Goal: Task Accomplishment & Management: Use online tool/utility

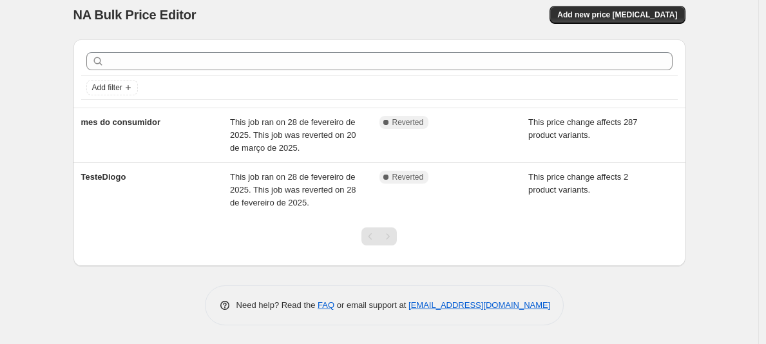
scroll to position [10, 0]
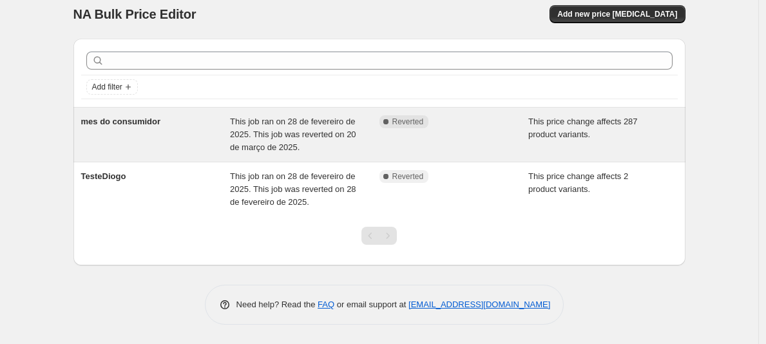
click at [494, 133] on div "Complete Reverted" at bounding box center [455, 134] width 150 height 39
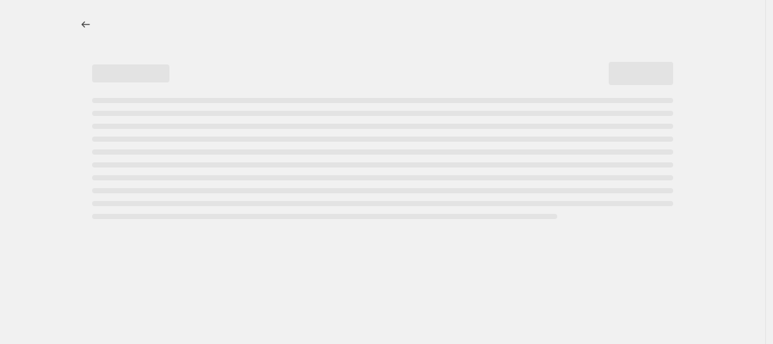
select select "pc"
select select "no_change"
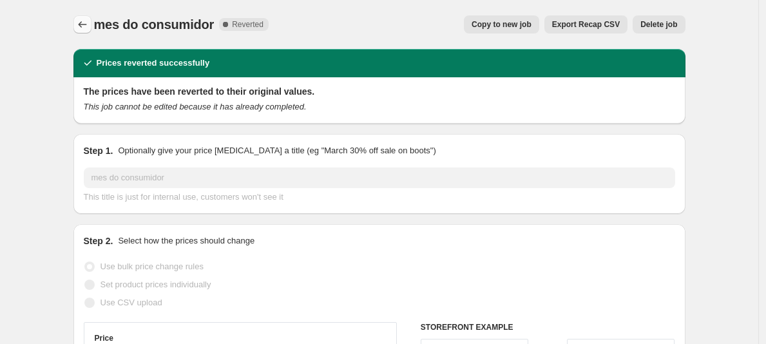
click at [92, 21] on button "Price change jobs" at bounding box center [82, 24] width 18 height 18
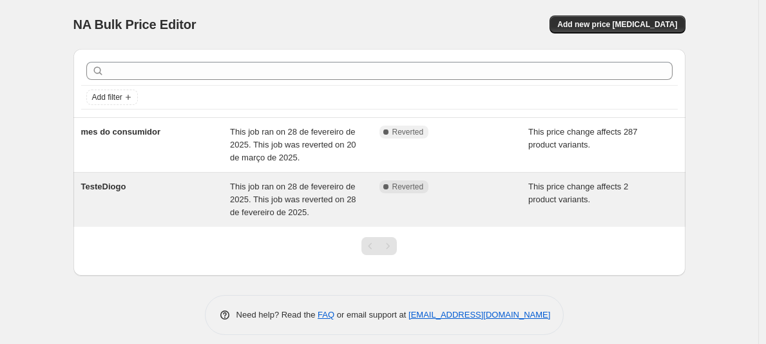
click at [254, 199] on span "This job ran on 28 de fevereiro de 2025. This job was reverted on 28 de feverei…" at bounding box center [293, 199] width 126 height 35
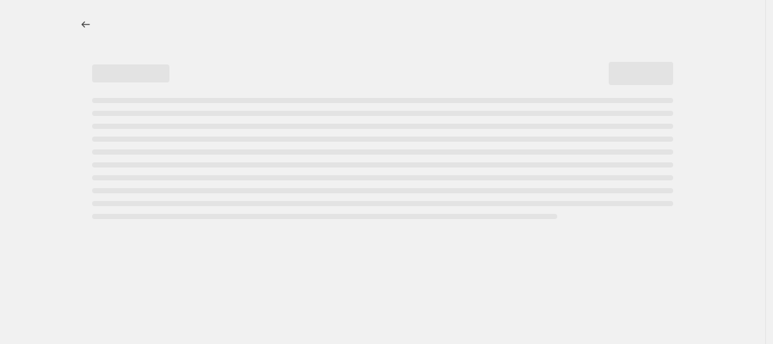
select select "pc"
select select "no_change"
select select "collection"
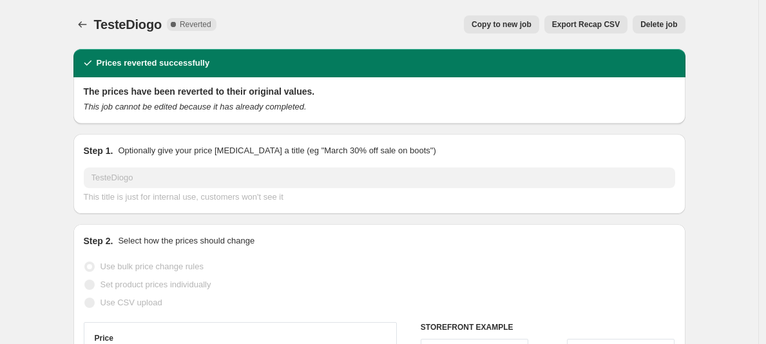
click at [496, 28] on span "Copy to new job" at bounding box center [502, 24] width 60 height 10
select select "pc"
select select "no_change"
select select "collection"
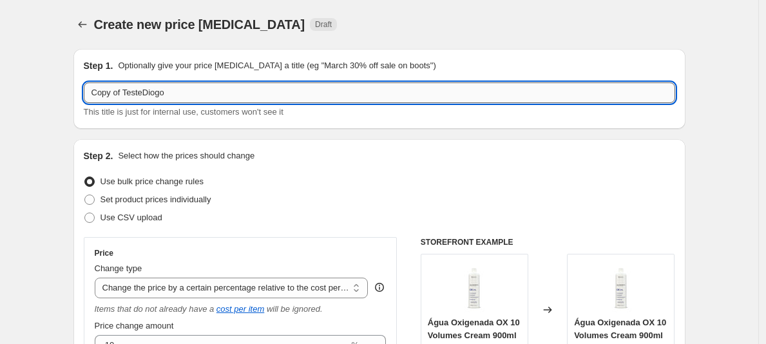
click at [280, 89] on input "Copy of TesteDiogo" at bounding box center [380, 93] width 592 height 21
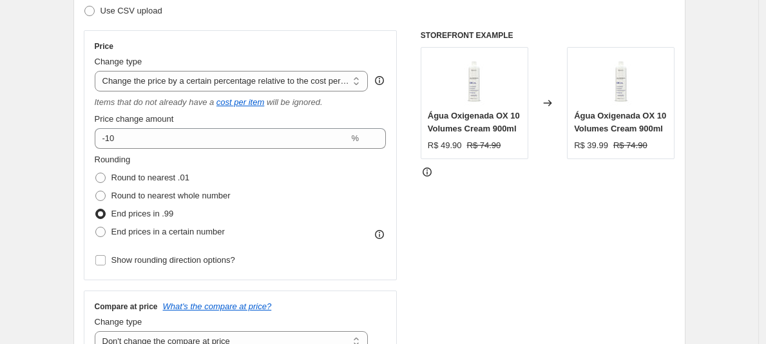
scroll to position [208, 0]
type input "Teste Diogo 2"
click at [158, 235] on span "End prices in a certain number" at bounding box center [168, 231] width 113 height 10
click at [96, 226] on input "End prices in a certain number" at bounding box center [95, 226] width 1 height 1
radio input "true"
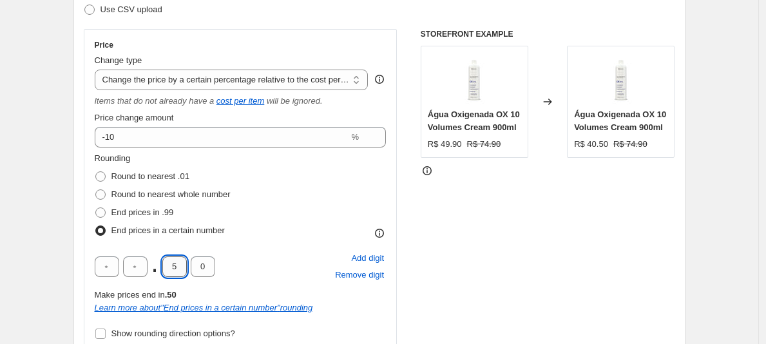
click at [168, 262] on input "5" at bounding box center [174, 267] width 24 height 21
type input "9"
drag, startPoint x: 755, startPoint y: 208, endPoint x: 753, endPoint y: 216, distance: 7.8
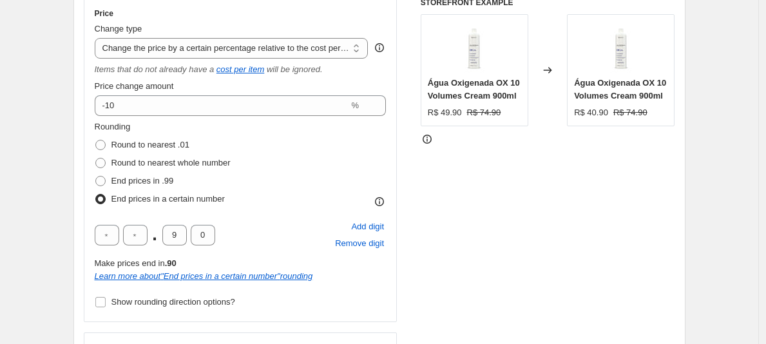
scroll to position [221, 0]
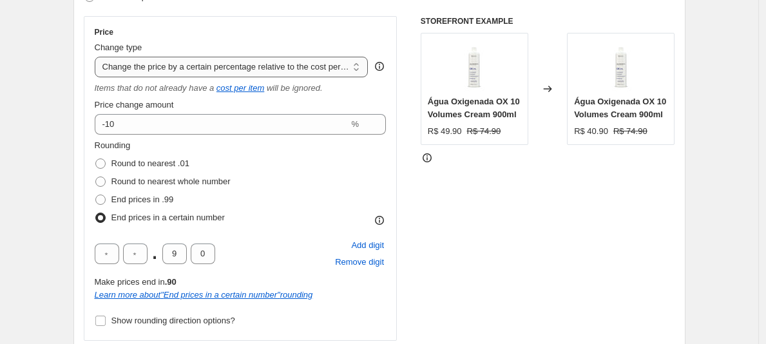
click at [345, 61] on select "Change the price to a certain amount Change the price by a certain amount Chang…" at bounding box center [232, 67] width 274 height 21
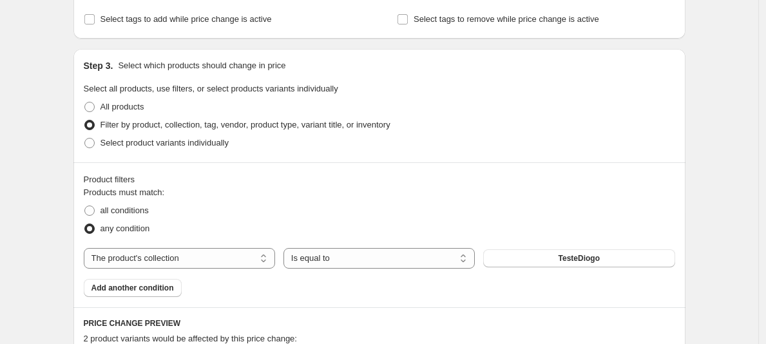
scroll to position [630, 0]
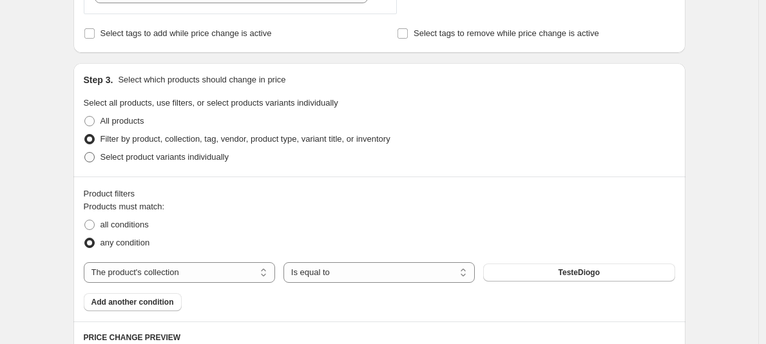
click at [150, 159] on span "Select product variants individually" at bounding box center [165, 157] width 128 height 10
click at [85, 153] on input "Select product variants individually" at bounding box center [84, 152] width 1 height 1
radio input "true"
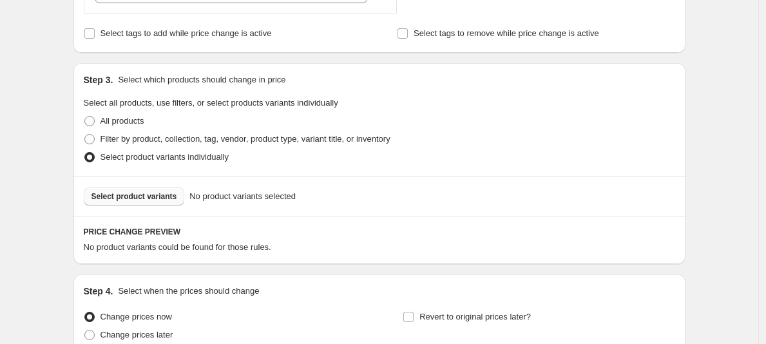
click at [151, 188] on button "Select product variants" at bounding box center [134, 197] width 101 height 18
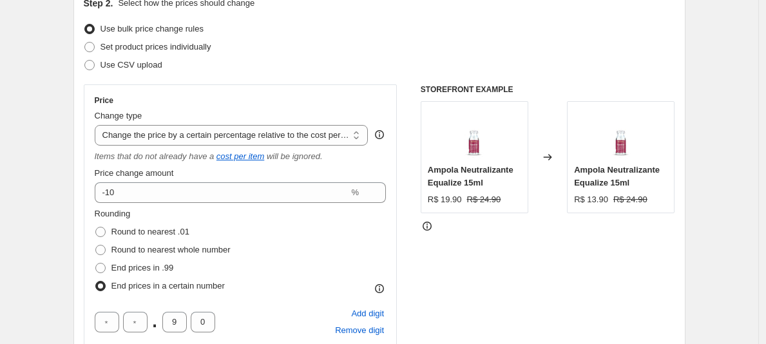
scroll to position [131, 0]
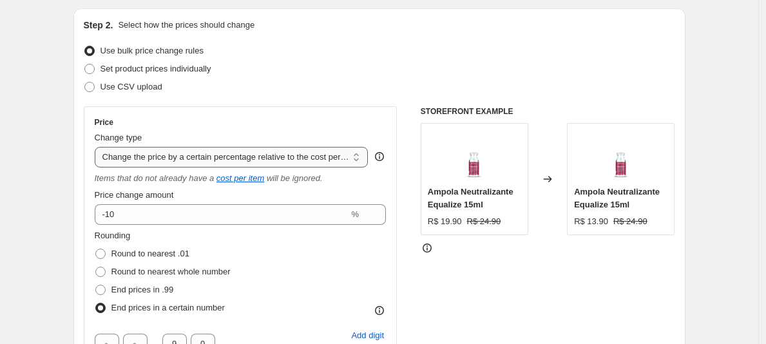
click at [252, 155] on select "Change the price to a certain amount Change the price by a certain amount Chang…" at bounding box center [232, 157] width 274 height 21
click at [98, 147] on select "Change the price to a certain amount Change the price by a certain amount Chang…" at bounding box center [232, 157] width 274 height 21
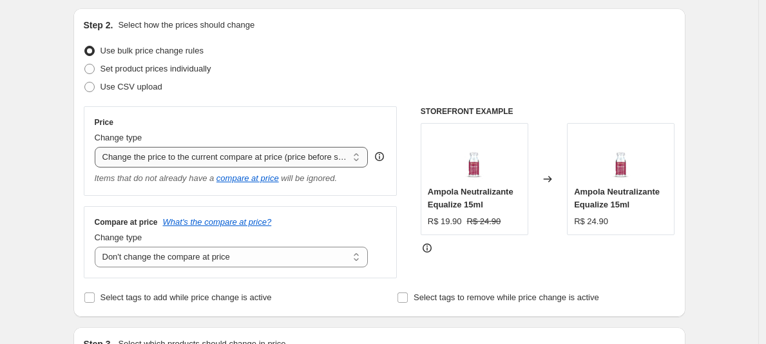
click at [307, 155] on select "Change the price to a certain amount Change the price by a certain amount Chang…" at bounding box center [232, 157] width 274 height 21
click at [98, 147] on select "Change the price to a certain amount Change the price by a certain amount Chang…" at bounding box center [232, 157] width 274 height 21
click at [311, 159] on select "Change the price to a certain amount Change the price by a certain amount Chang…" at bounding box center [232, 157] width 274 height 21
click at [98, 147] on select "Change the price to a certain amount Change the price by a certain amount Chang…" at bounding box center [232, 157] width 274 height 21
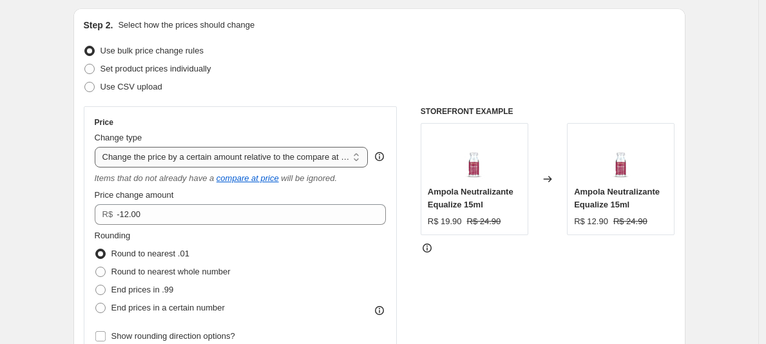
click at [208, 154] on select "Change the price to a certain amount Change the price by a certain amount Chang…" at bounding box center [232, 157] width 274 height 21
select select "pcap"
click at [98, 147] on select "Change the price to a certain amount Change the price by a certain amount Chang…" at bounding box center [232, 157] width 274 height 21
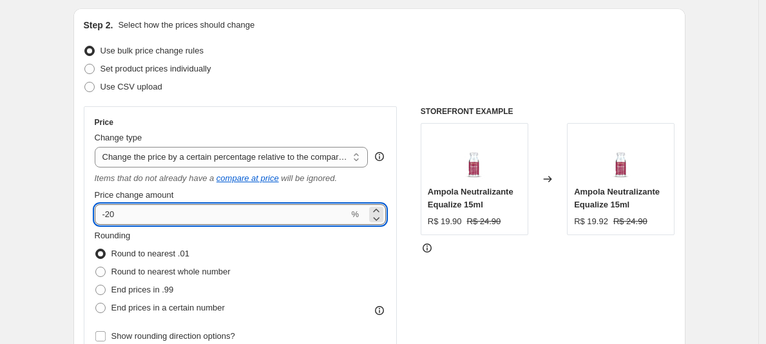
click at [275, 207] on input "-20" at bounding box center [222, 214] width 255 height 21
type input "-10"
click at [529, 294] on div "STOREFRONT EXAMPLE Ampola Neutralizante Equalize 15ml R$ 19.90 R$ 24.90 Changed…" at bounding box center [548, 272] width 255 height 333
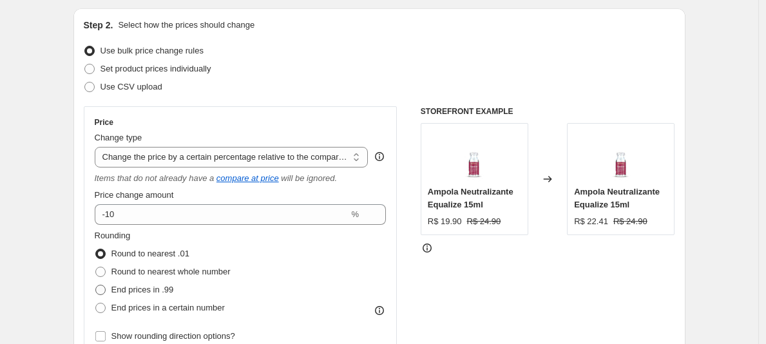
click at [142, 291] on span "End prices in .99" at bounding box center [143, 290] width 63 height 10
click at [96, 286] on input "End prices in .99" at bounding box center [95, 285] width 1 height 1
radio input "true"
click at [324, 151] on select "Change the price to a certain amount Change the price by a certain amount Chang…" at bounding box center [232, 157] width 274 height 21
select select "pc"
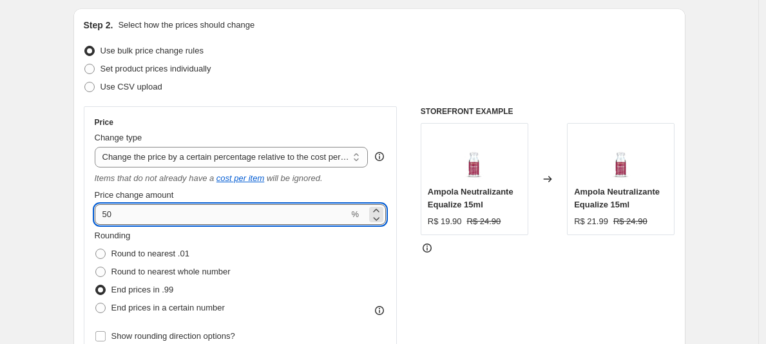
click at [189, 216] on input "50" at bounding box center [222, 214] width 255 height 21
type input "5"
type input "-10"
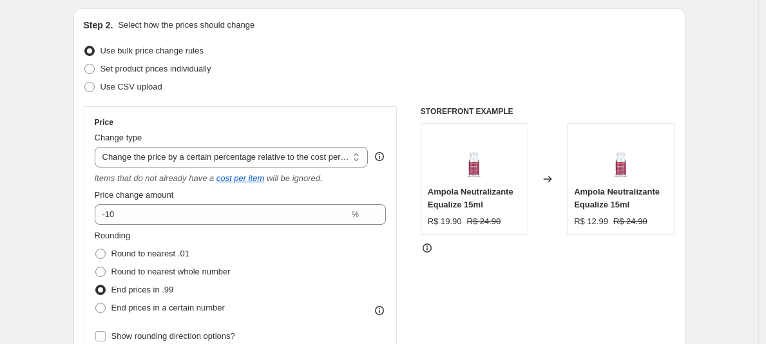
click at [549, 313] on div "STOREFRONT EXAMPLE Ampola Neutralizante Equalize 15ml R$ 19.90 R$ 24.90 Changed…" at bounding box center [548, 272] width 255 height 333
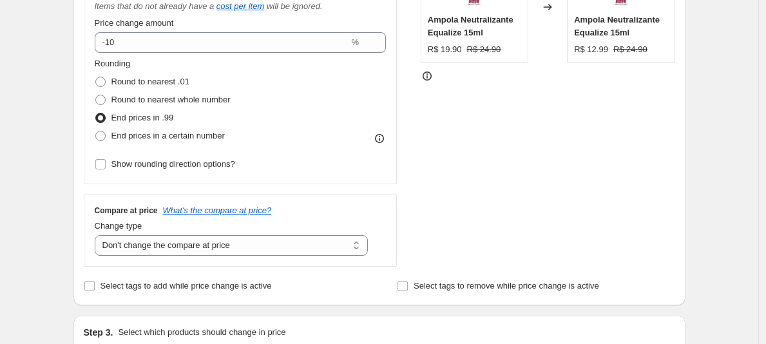
scroll to position [300, 0]
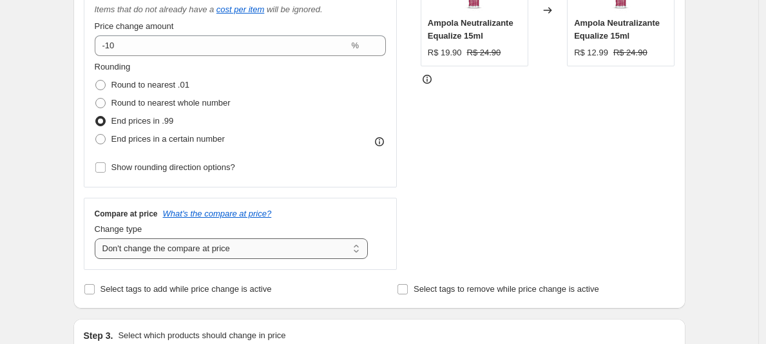
click at [240, 255] on select "Change the compare at price to the current price (sale) Change the compare at p…" at bounding box center [232, 248] width 274 height 21
select select "pp"
click at [98, 238] on select "Change the compare at price to the current price (sale) Change the compare at p…" at bounding box center [232, 248] width 274 height 21
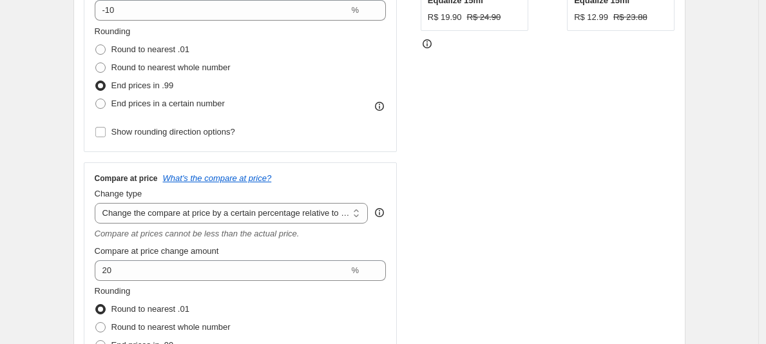
scroll to position [336, 0]
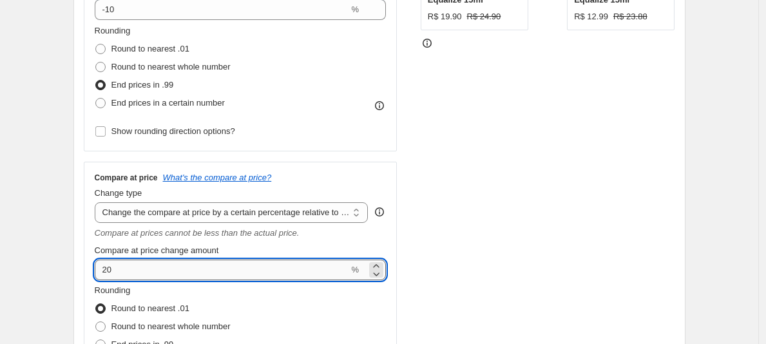
click at [245, 266] on input "20" at bounding box center [222, 270] width 255 height 21
type input "-10"
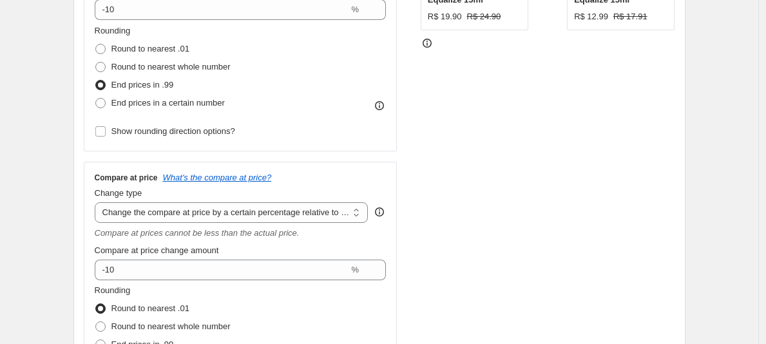
click at [539, 222] on div "STOREFRONT EXAMPLE Ampola Neutralizante Equalize 15ml R$ 19.90 R$ 24.90 Changed…" at bounding box center [548, 156] width 255 height 510
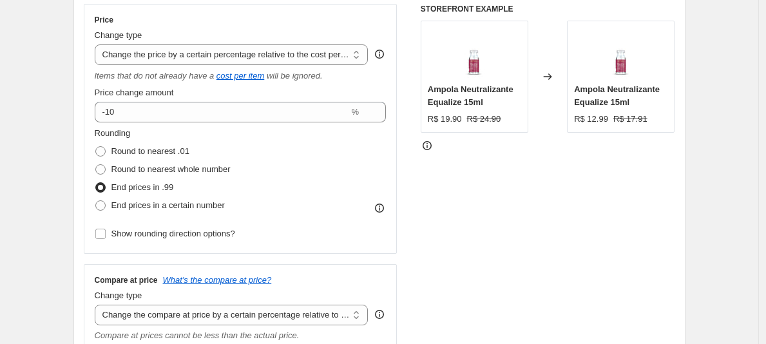
scroll to position [231, 0]
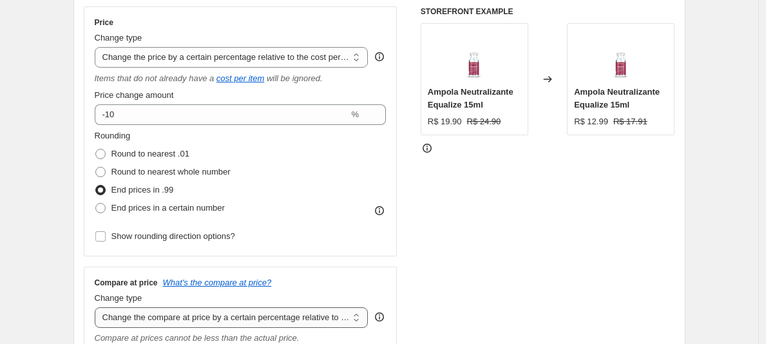
click at [217, 317] on select "Change the compare at price to the current price (sale) Change the compare at p…" at bounding box center [232, 317] width 274 height 21
select select "no_change"
click at [98, 307] on select "Change the compare at price to the current price (sale) Change the compare at p…" at bounding box center [232, 317] width 274 height 21
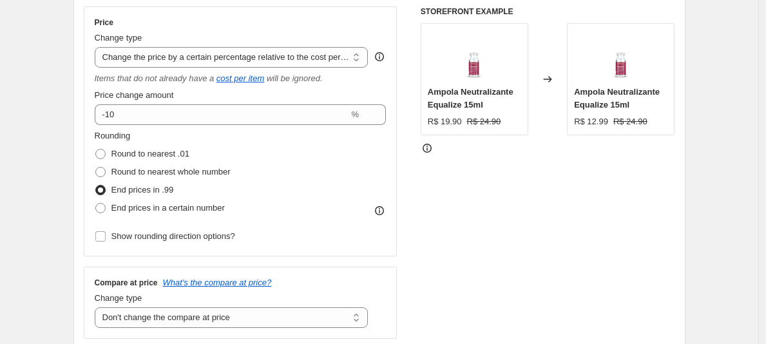
click at [531, 298] on div "STOREFRONT EXAMPLE Ampola Neutralizante Equalize 15ml R$ 19.90 R$ 24.90 Changed…" at bounding box center [548, 172] width 255 height 333
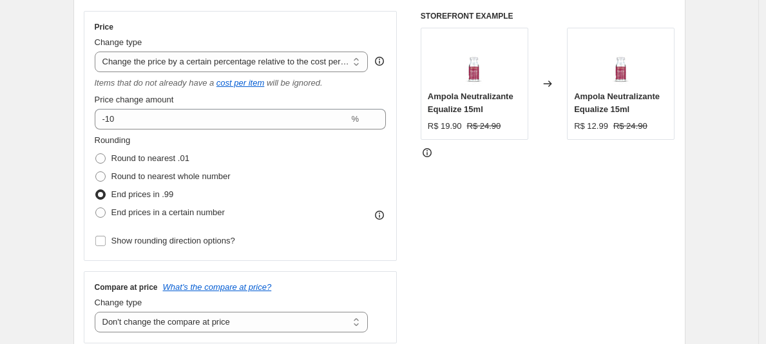
scroll to position [128, 0]
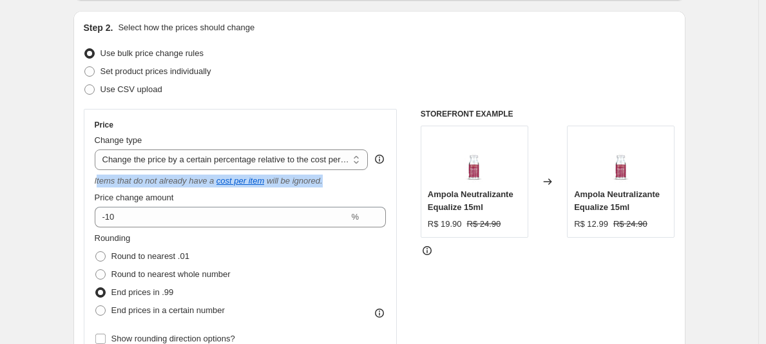
drag, startPoint x: 99, startPoint y: 182, endPoint x: 352, endPoint y: 179, distance: 252.7
click at [352, 179] on div "Items that do not already have a cost per item will be ignored." at bounding box center [241, 181] width 292 height 13
click at [360, 183] on div "Items that do not already have a cost per item will be ignored." at bounding box center [241, 181] width 292 height 13
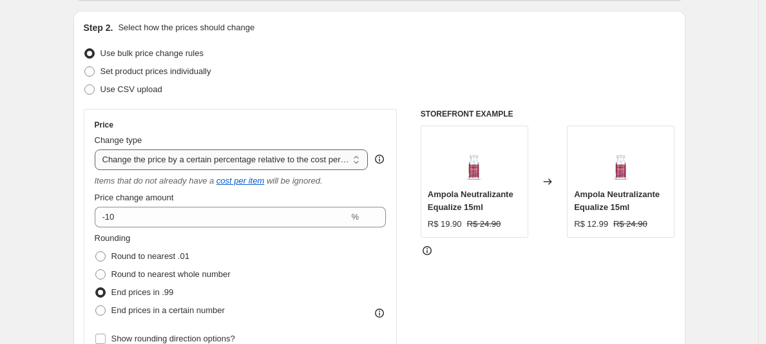
click at [335, 159] on select "Change the price to a certain amount Change the price by a certain amount Chang…" at bounding box center [232, 160] width 274 height 21
select select "percentage"
click at [98, 150] on select "Change the price to a certain amount Change the price by a certain amount Chang…" at bounding box center [232, 160] width 274 height 21
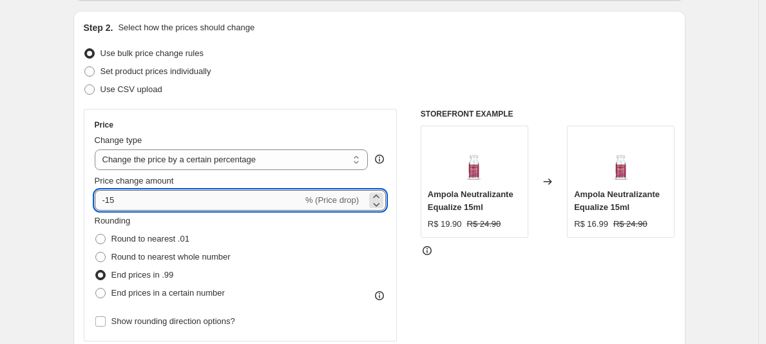
click at [215, 200] on input "-15" at bounding box center [199, 200] width 208 height 21
type input "-1"
type input "-10"
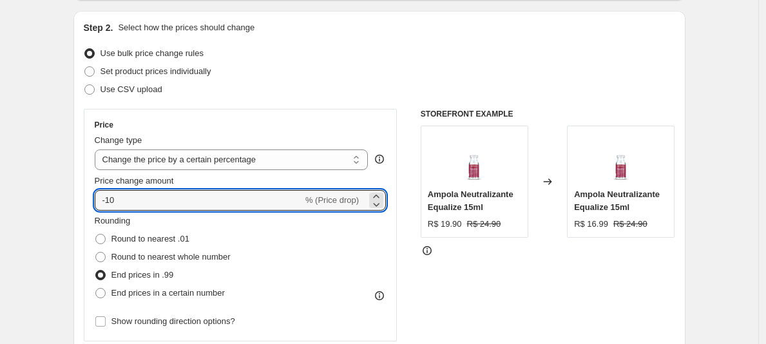
click at [509, 269] on div "STOREFRONT EXAMPLE Ampola Neutralizante Equalize 15ml R$ 19.90 R$ 24.90 Changed…" at bounding box center [548, 267] width 255 height 316
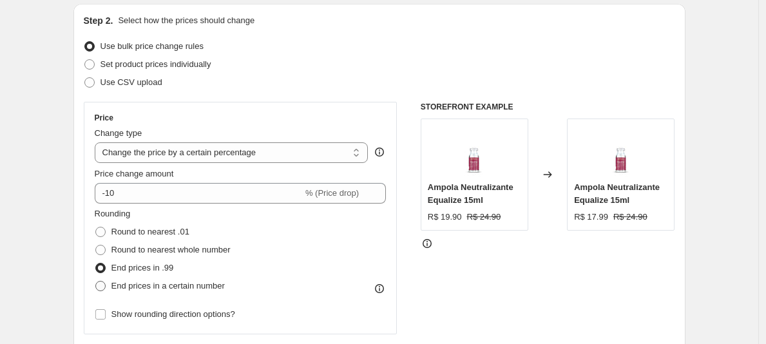
scroll to position [136, 0]
click at [157, 287] on span "End prices in a certain number" at bounding box center [168, 285] width 113 height 10
click at [96, 281] on input "End prices in a certain number" at bounding box center [95, 280] width 1 height 1
radio input "true"
click at [513, 296] on div "STOREFRONT EXAMPLE Ampola Neutralizante Equalize 15ml R$ 19.90 R$ 24.90 Changed…" at bounding box center [548, 296] width 255 height 391
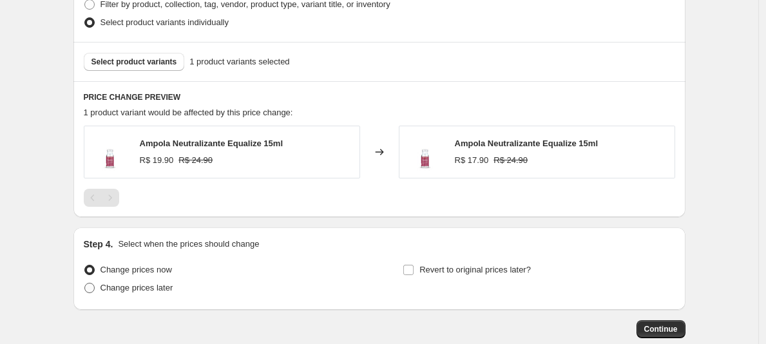
scroll to position [764, 0]
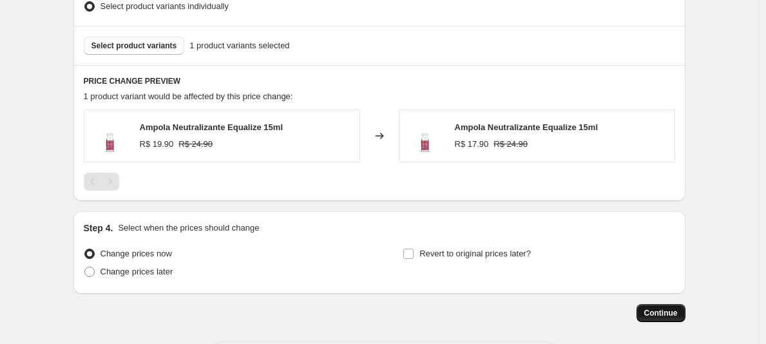
click at [677, 310] on span "Continue" at bounding box center [662, 313] width 34 height 10
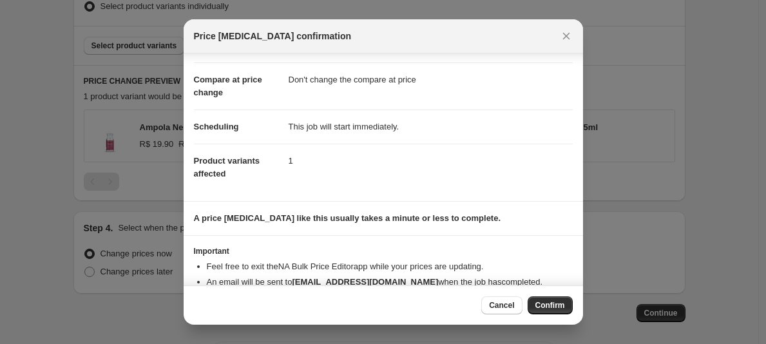
scroll to position [79, 0]
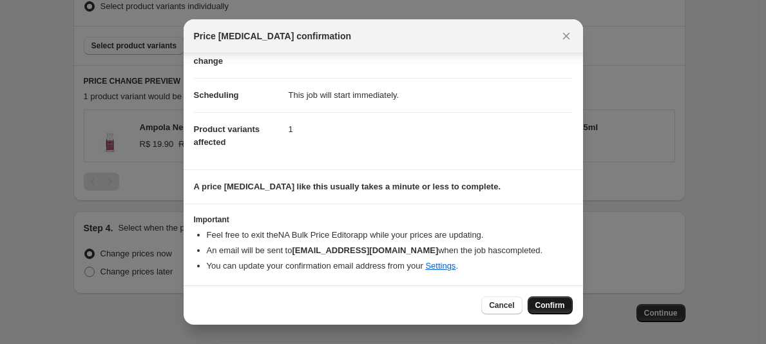
click at [543, 303] on span "Confirm" at bounding box center [551, 305] width 30 height 10
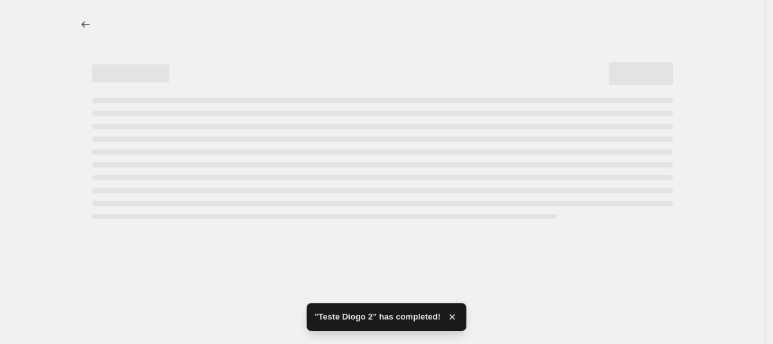
select select "percentage"
select select "no_change"
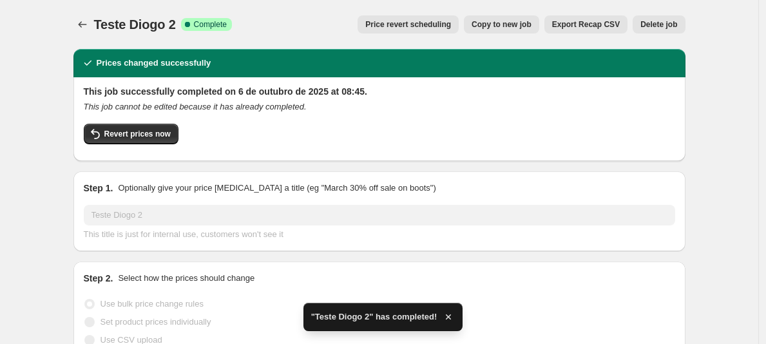
click at [79, 21] on icon "Price change jobs" at bounding box center [82, 24] width 13 height 13
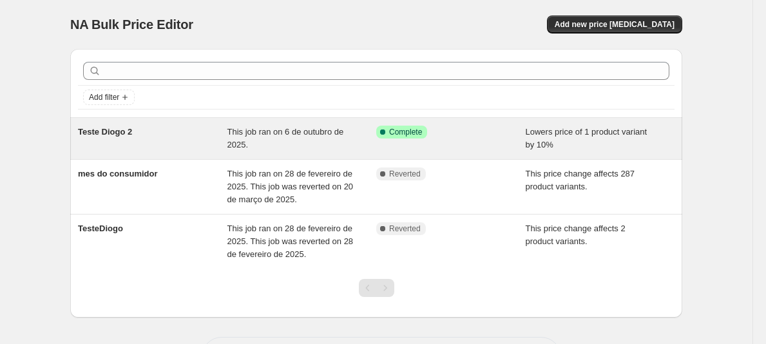
click at [451, 133] on div "Success Complete Complete" at bounding box center [441, 132] width 130 height 13
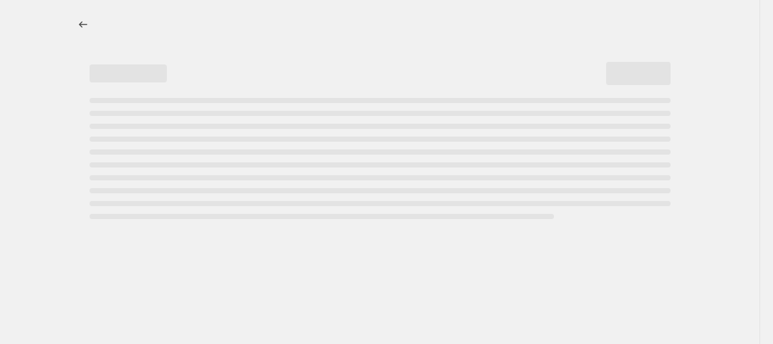
select select "percentage"
select select "no_change"
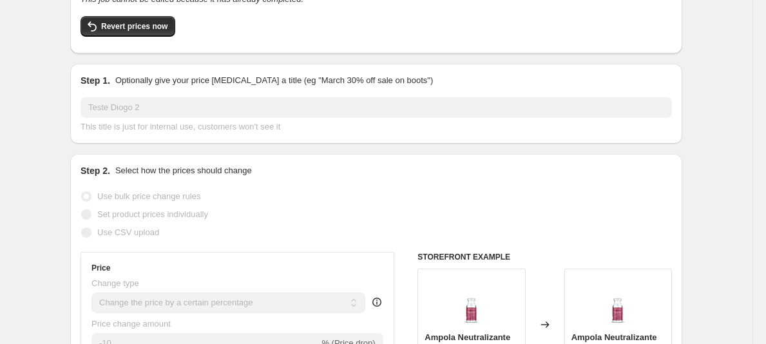
click at [287, 119] on div "Teste Diogo 2 This title is just for internal use, customers won't see it" at bounding box center [377, 115] width 592 height 36
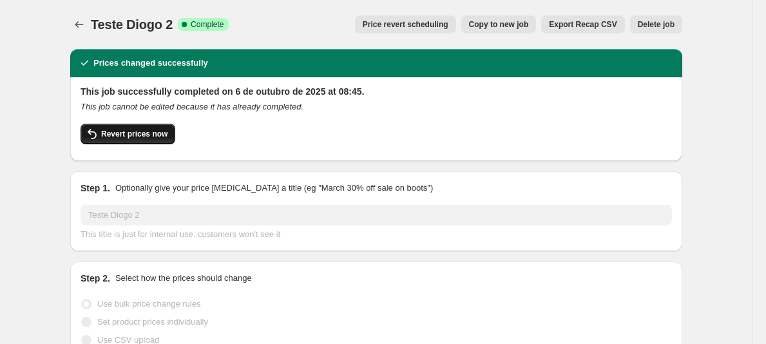
click at [150, 136] on span "Revert prices now" at bounding box center [134, 134] width 66 height 10
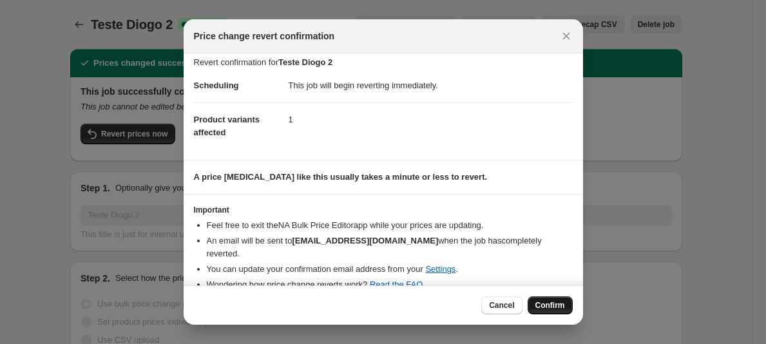
scroll to position [14, 0]
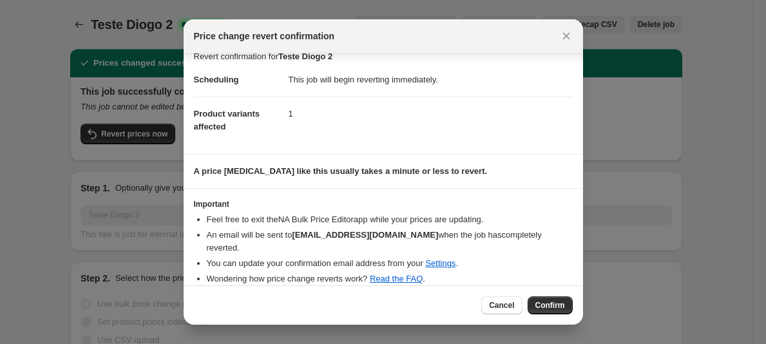
drag, startPoint x: 543, startPoint y: 305, endPoint x: 603, endPoint y: 256, distance: 77.4
click at [543, 305] on span "Confirm" at bounding box center [551, 305] width 30 height 10
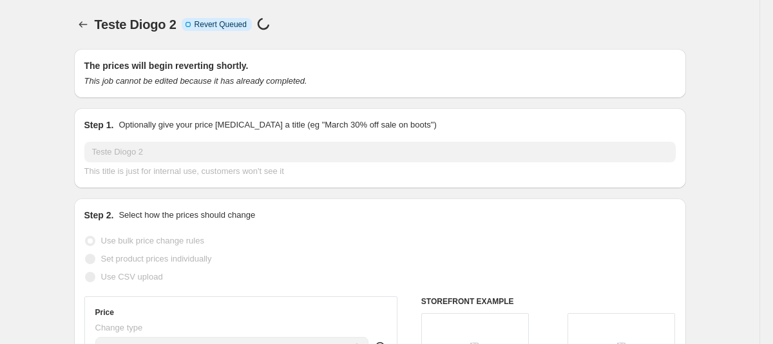
select select "percentage"
select select "no_change"
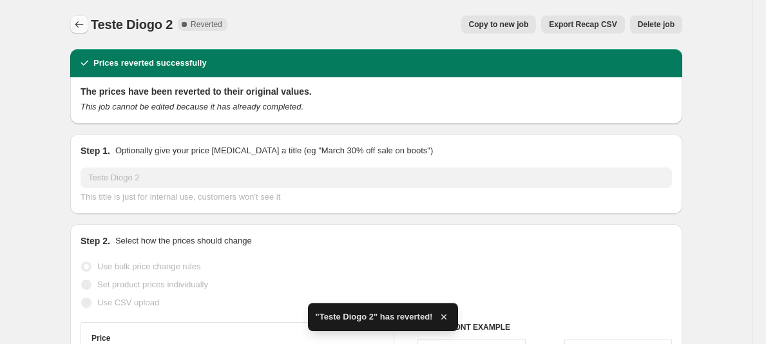
click at [86, 24] on icon "Price change jobs" at bounding box center [79, 24] width 13 height 13
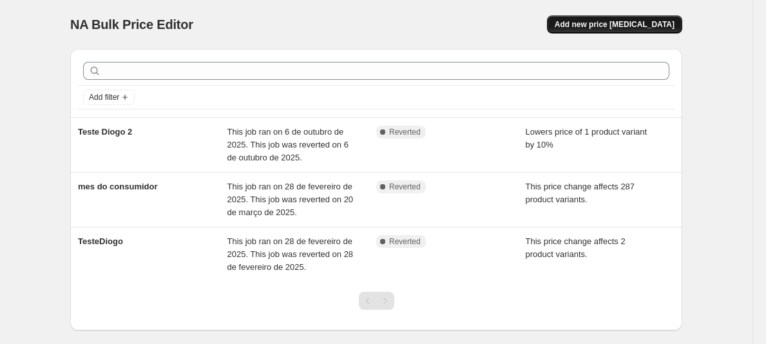
click at [631, 24] on span "Add new price [MEDICAL_DATA]" at bounding box center [615, 24] width 120 height 10
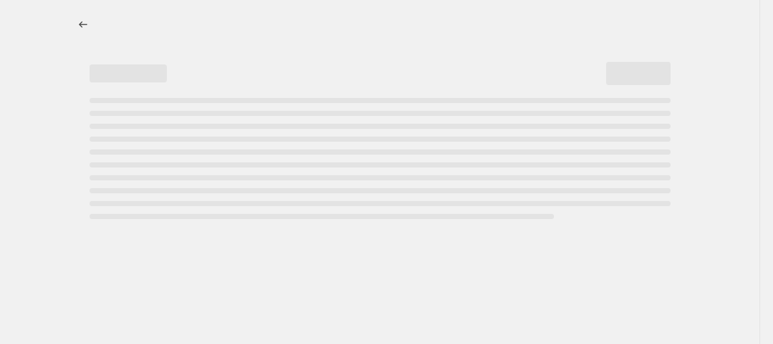
select select "percentage"
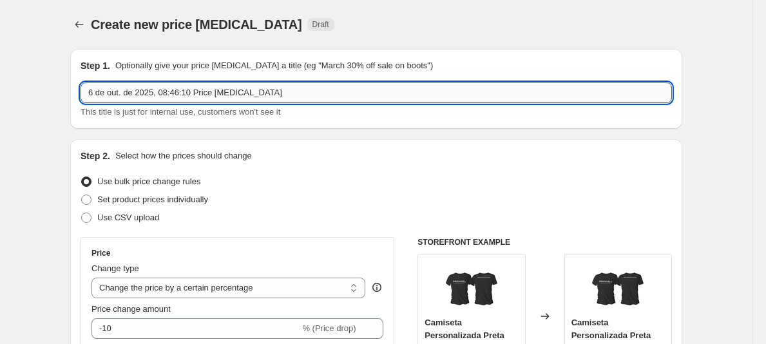
click at [211, 89] on input "6 de out. de 2025, 08:46:10 Price change job" at bounding box center [377, 93] width 592 height 21
type input "R"
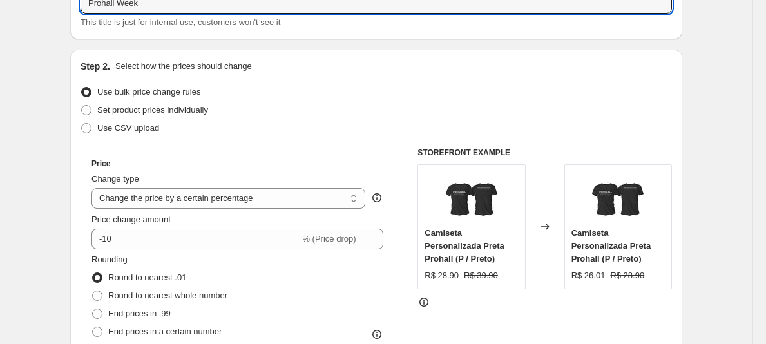
scroll to position [91, 0]
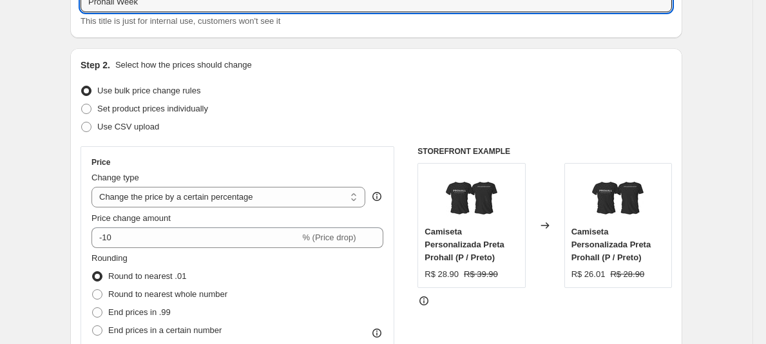
type input "Prohall Week"
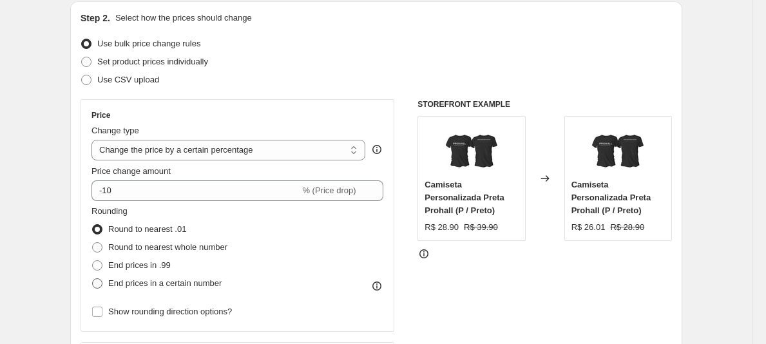
scroll to position [139, 0]
click at [153, 284] on span "End prices in a certain number" at bounding box center [164, 283] width 113 height 10
click at [93, 278] on input "End prices in a certain number" at bounding box center [92, 278] width 1 height 1
radio input "true"
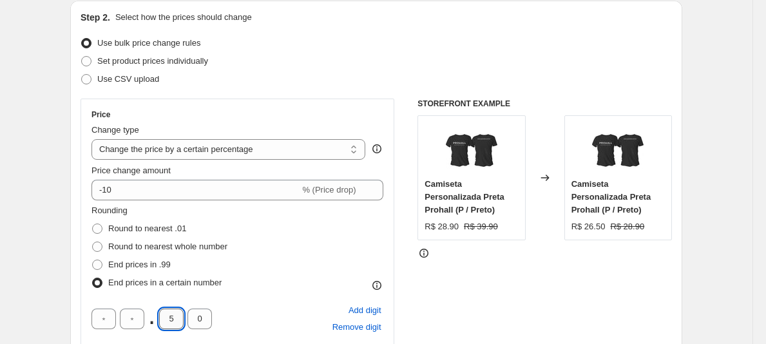
click at [176, 316] on input "5" at bounding box center [171, 319] width 24 height 21
type input "9"
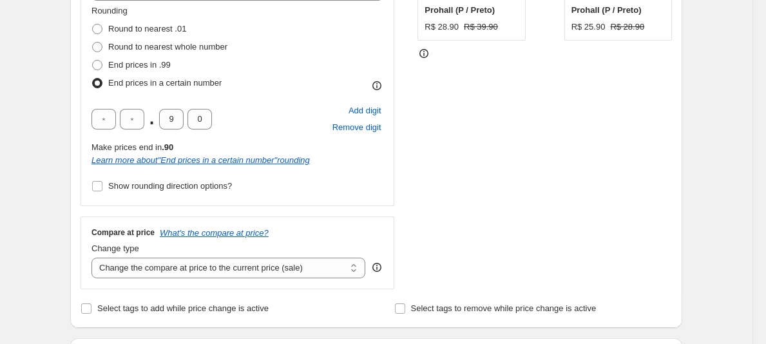
scroll to position [356, 0]
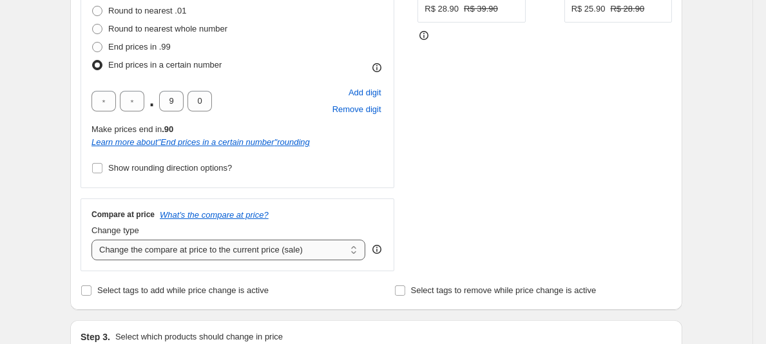
click at [182, 248] on select "Change the compare at price to the current price (sale) Change the compare at p…" at bounding box center [229, 250] width 274 height 21
select select "no_change"
click at [95, 240] on select "Change the compare at price to the current price (sale) Change the compare at p…" at bounding box center [229, 250] width 274 height 21
click at [730, 110] on div "Create new price change job. This page is ready Create new price change job Dra…" at bounding box center [376, 327] width 753 height 1367
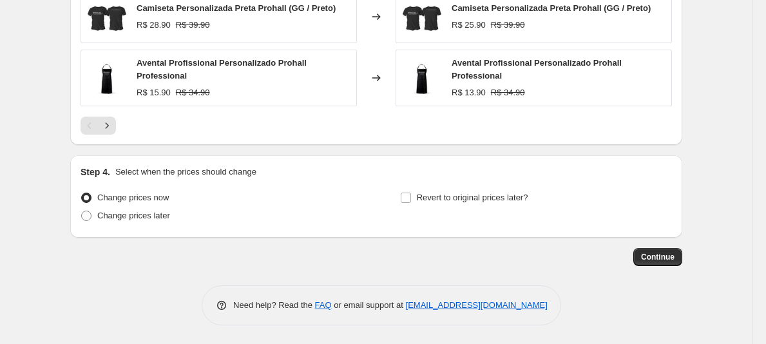
scroll to position [1023, 0]
click at [672, 260] on span "Continue" at bounding box center [658, 256] width 34 height 10
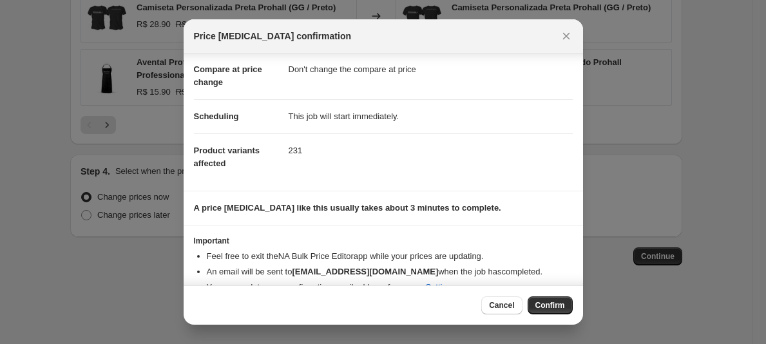
scroll to position [79, 0]
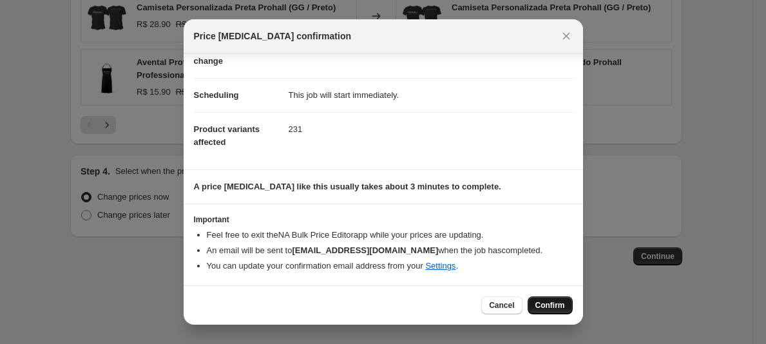
click at [543, 305] on span "Confirm" at bounding box center [551, 305] width 30 height 10
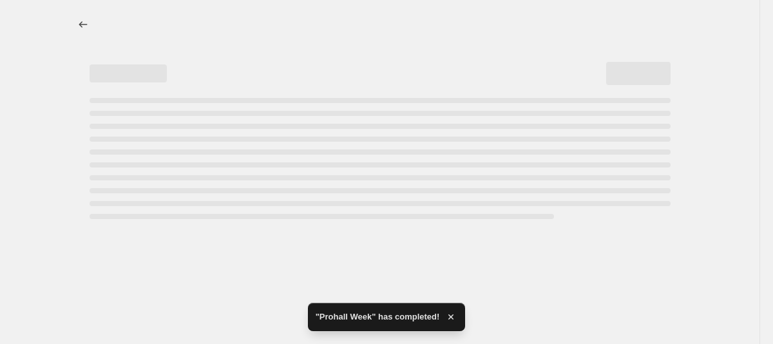
select select "percentage"
select select "no_change"
